Goal: Information Seeking & Learning: Learn about a topic

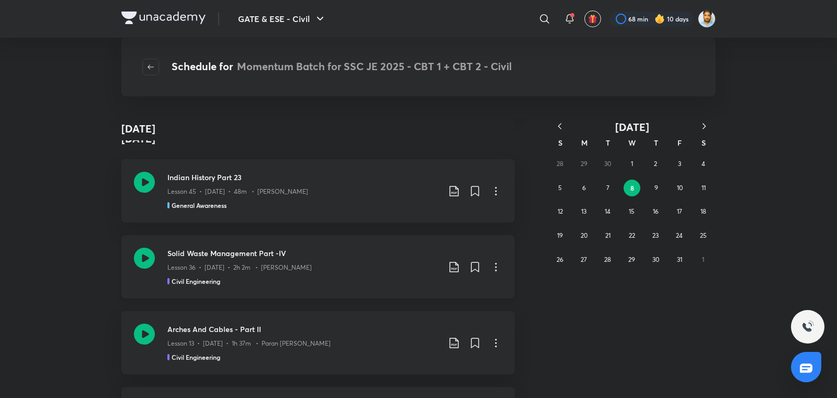
scroll to position [1198, 0]
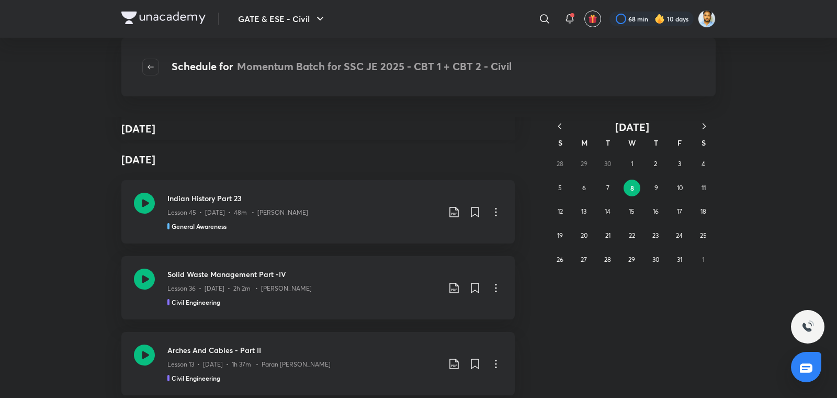
click at [559, 130] on icon "button" at bounding box center [559, 126] width 10 height 10
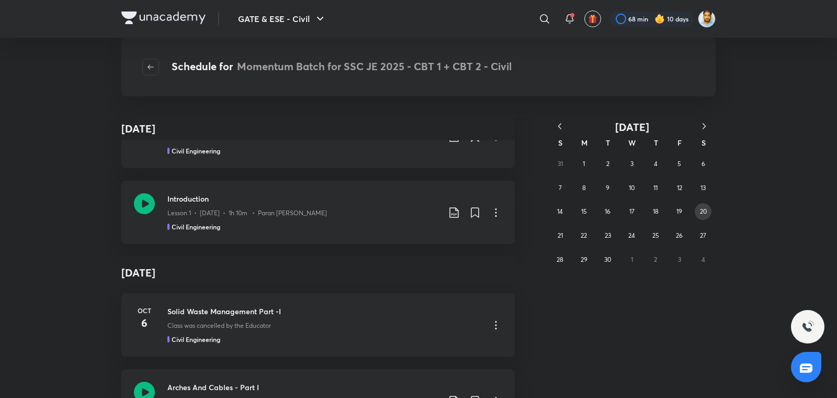
scroll to position [6076, 0]
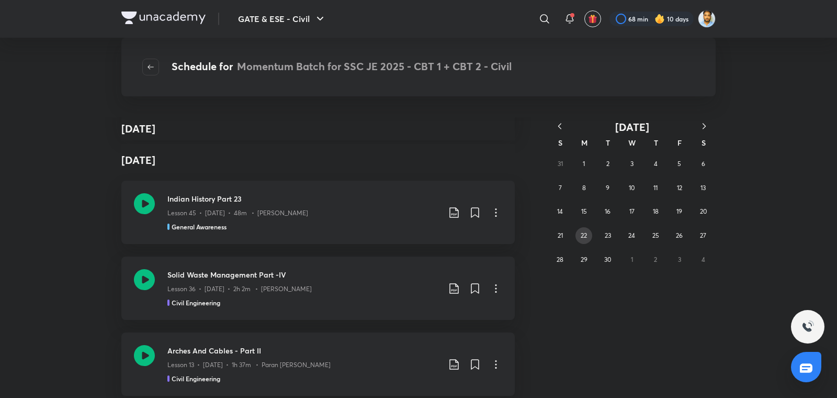
click at [589, 237] on button "22" at bounding box center [583, 235] width 17 height 17
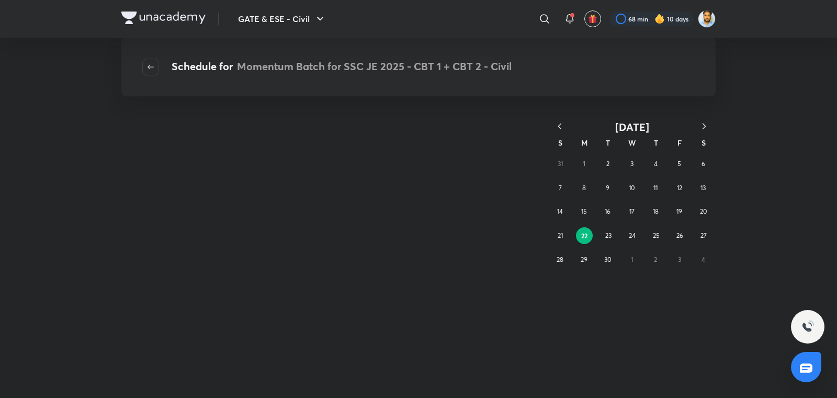
scroll to position [0, 0]
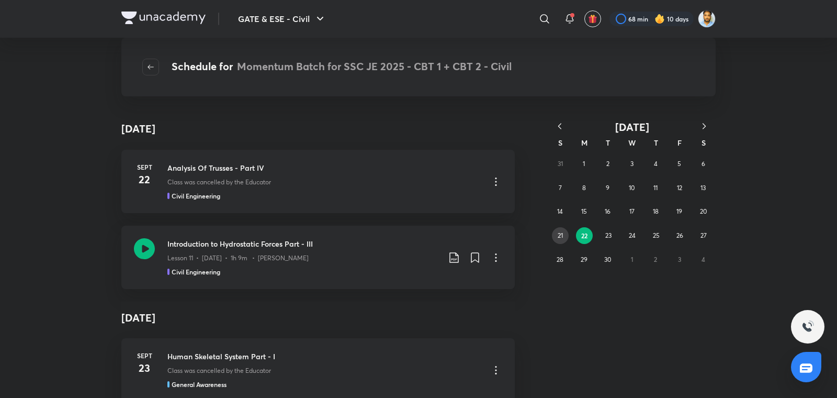
click at [559, 235] on abbr "21" at bounding box center [560, 235] width 5 height 8
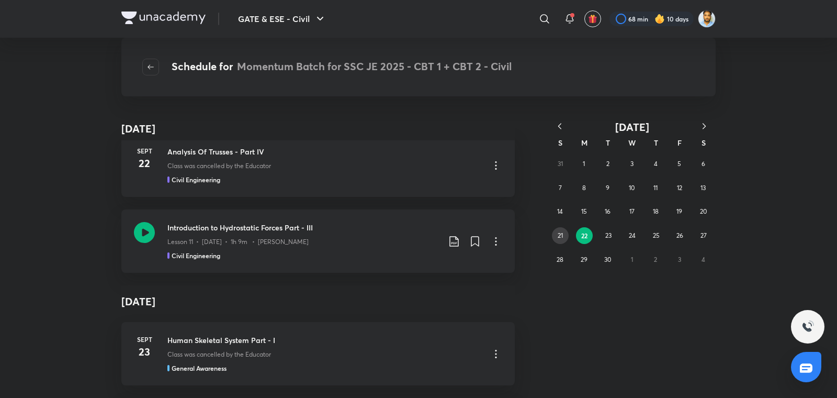
scroll to position [133, 0]
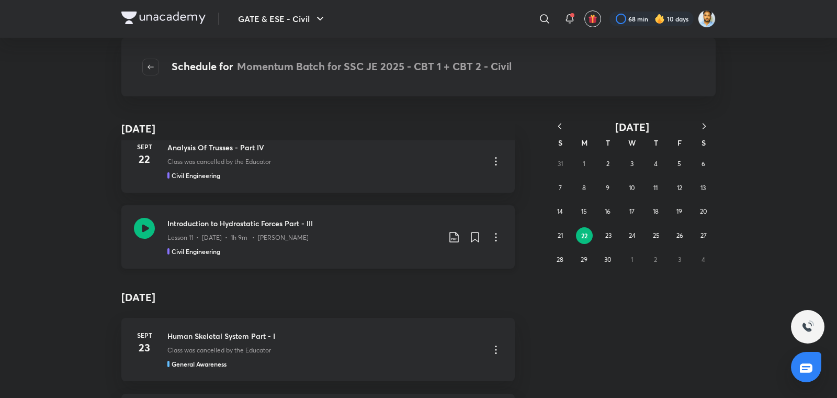
click at [291, 239] on p "Lesson 11 • Sept 22 • 1h 9m • Shailesh Vaidya" at bounding box center [237, 237] width 141 height 9
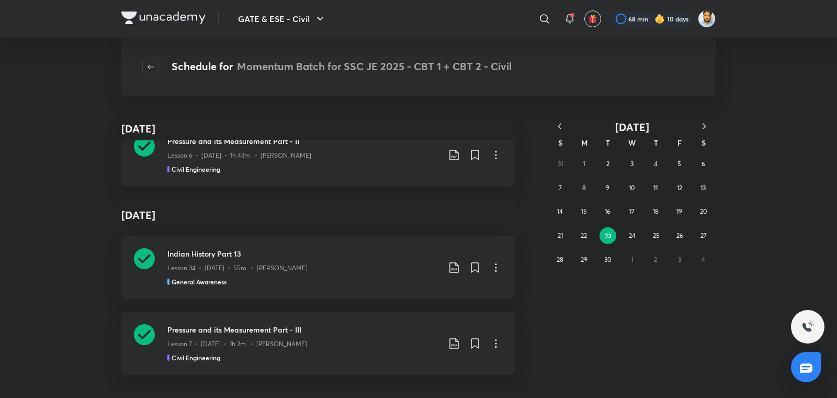
scroll to position [4436, 0]
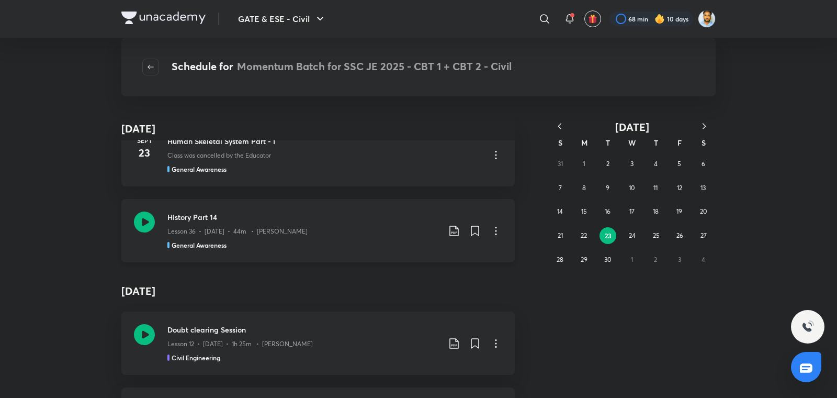
click at [310, 225] on div "Lesson 36 • Sept 23 • 44m • Amit Vijay" at bounding box center [303, 229] width 272 height 14
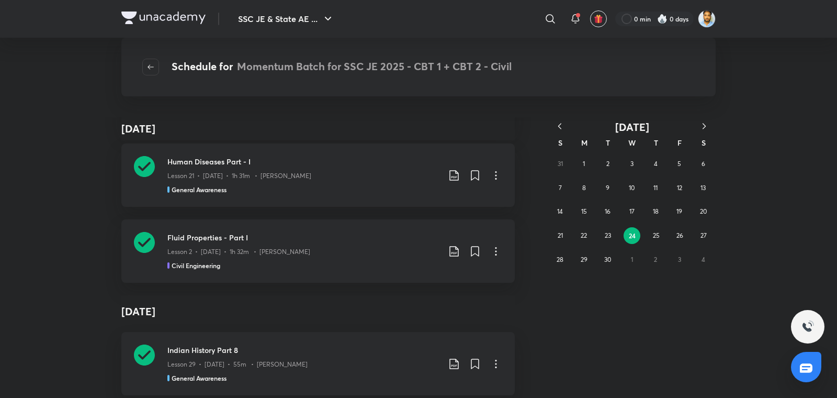
scroll to position [7358, 0]
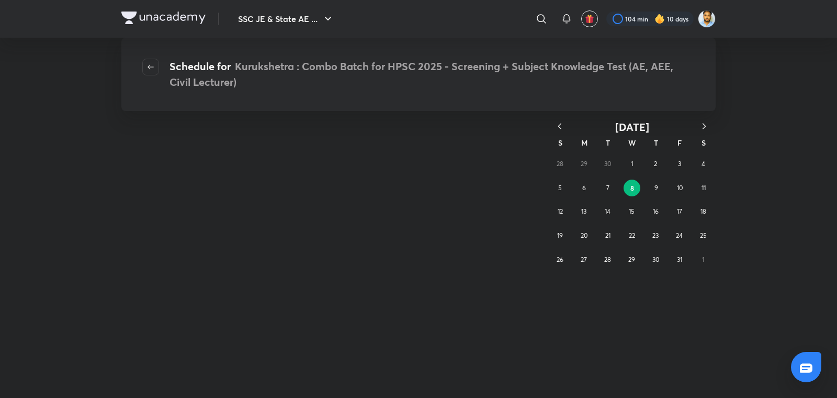
click at [563, 127] on icon "button" at bounding box center [559, 126] width 10 height 10
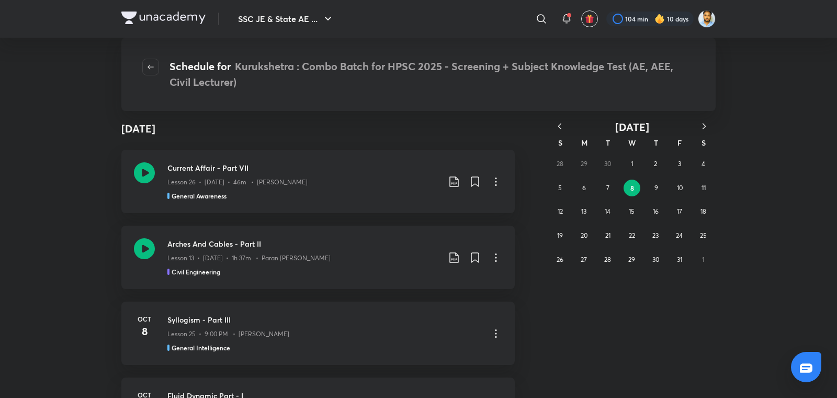
click at [788, 151] on div "[DATE] [DATE] Current Affair - Part VII Lesson 26 • [DATE] • 46m • Amit Vijay G…" at bounding box center [418, 257] width 837 height 280
click at [560, 129] on icon "button" at bounding box center [559, 126] width 10 height 10
click at [655, 191] on abbr "11" at bounding box center [655, 188] width 4 height 8
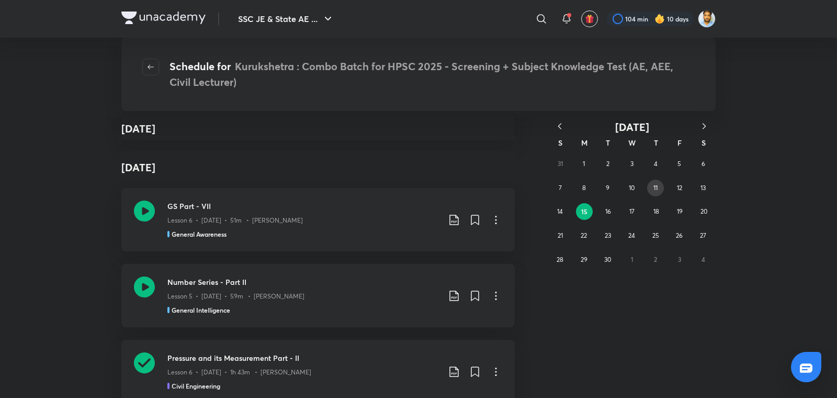
scroll to position [1704, 0]
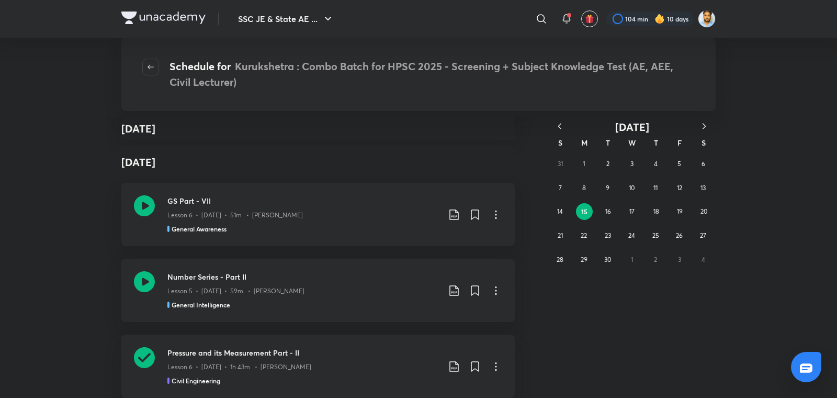
click at [763, 95] on div "SSC JE & State AE ... ​ 104 min 10 days Schedule for Kurukshetra : Combo Batch …" at bounding box center [418, 199] width 837 height 398
